Goal: Check status: Check status

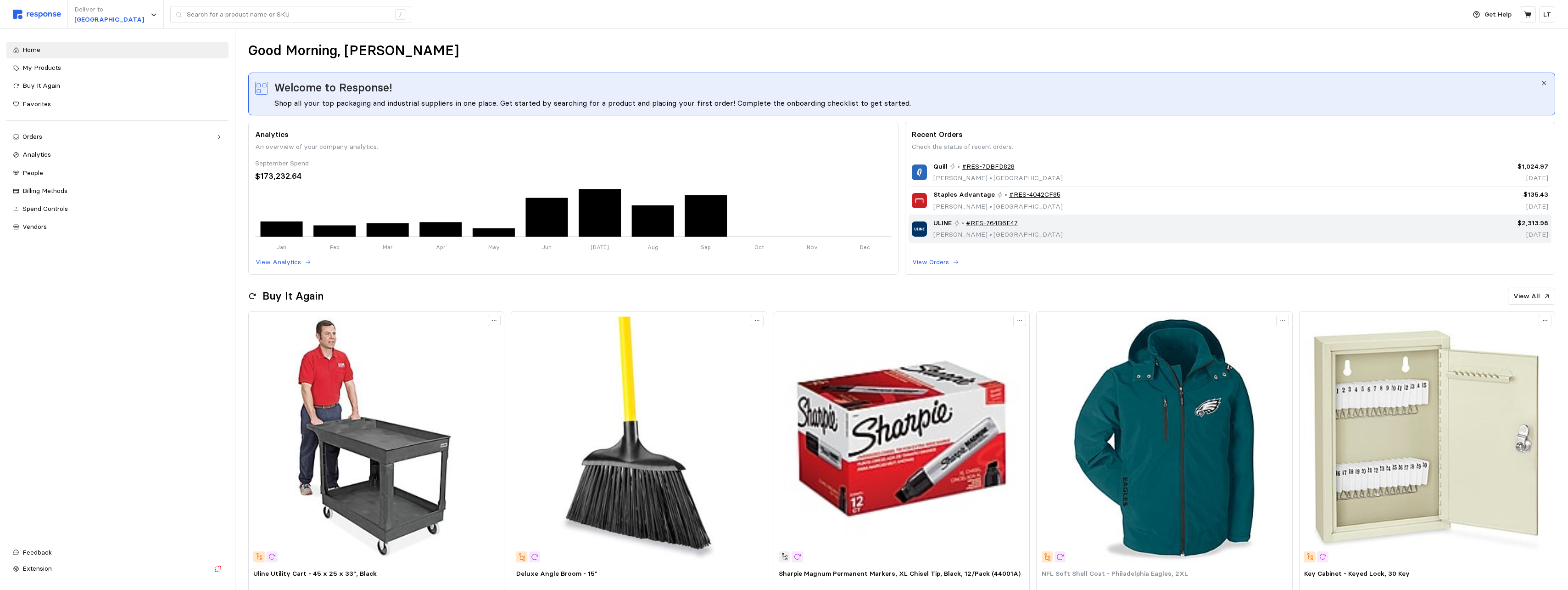
click at [932, 225] on div "ULINE • #RES-764B6E47 [PERSON_NAME][GEOGRAPHIC_DATA]" at bounding box center [1150, 228] width 476 height 22
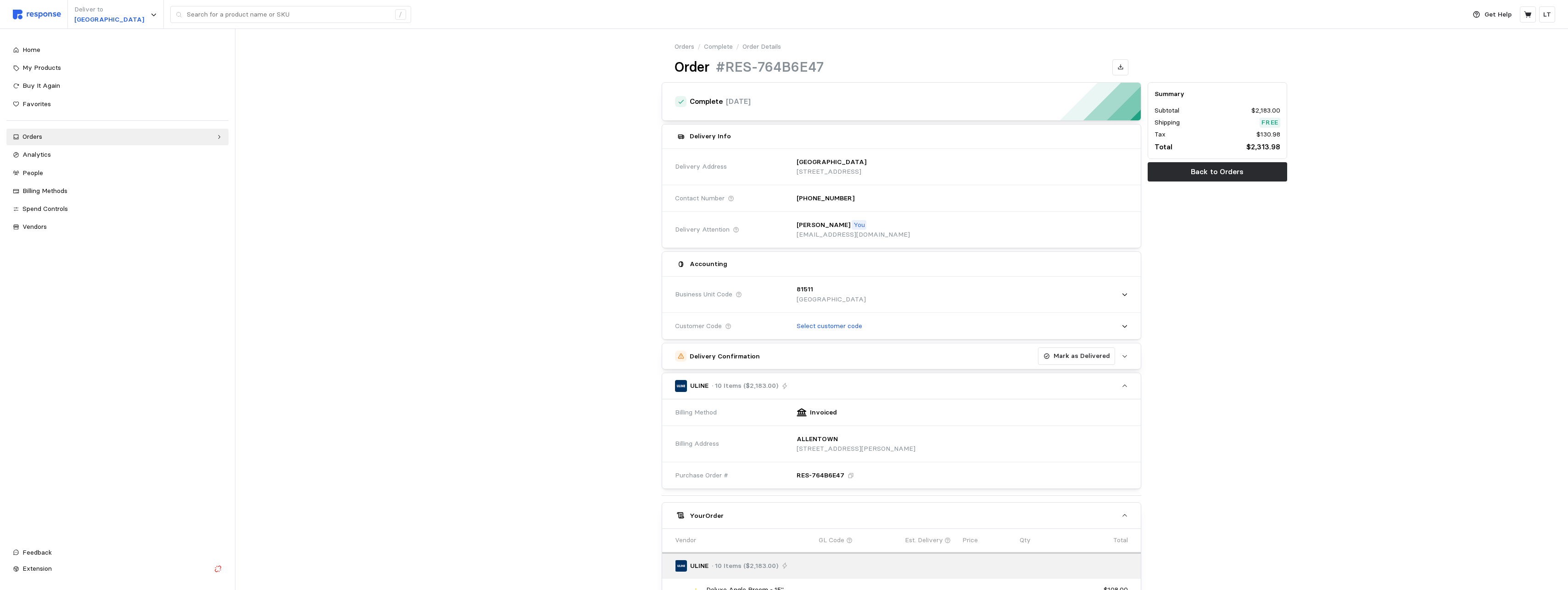
click at [573, 135] on div at bounding box center [586, 544] width 146 height 930
click at [24, 139] on div "Orders" at bounding box center [117, 136] width 190 height 10
click at [45, 185] on span "Complete" at bounding box center [45, 188] width 29 height 8
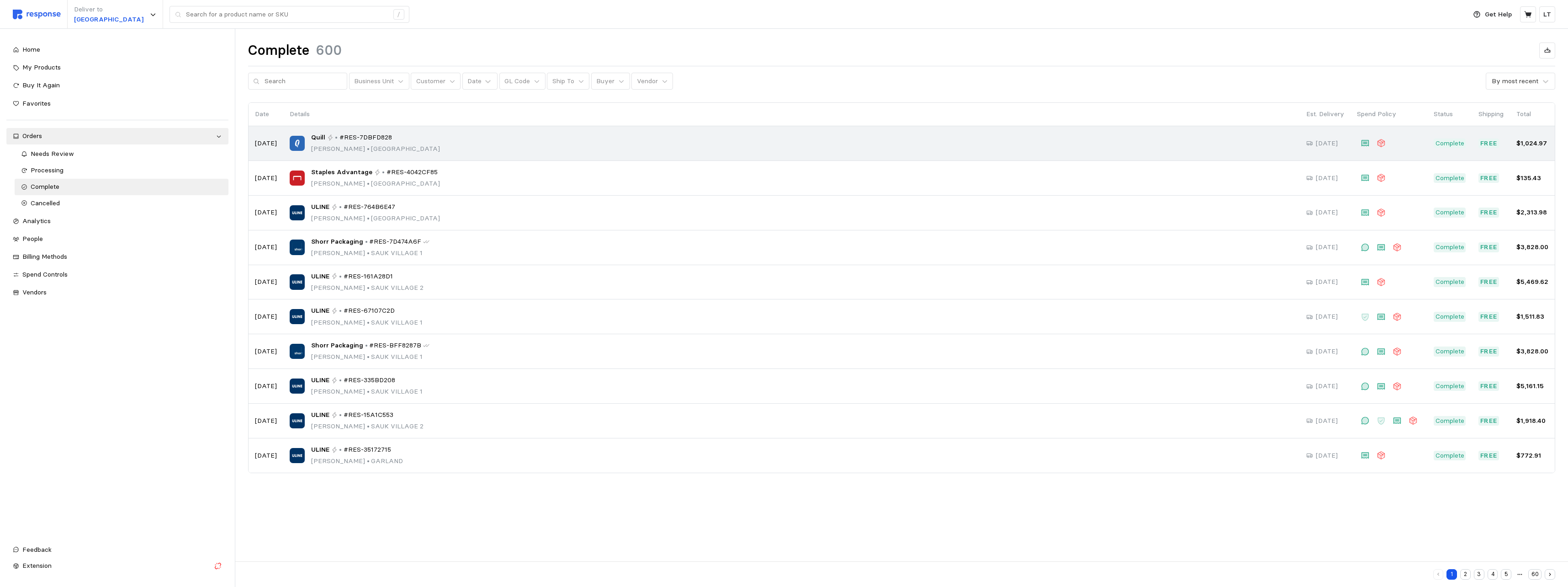
click at [396, 144] on p "[PERSON_NAME] • [GEOGRAPHIC_DATA]" at bounding box center [376, 148] width 129 height 10
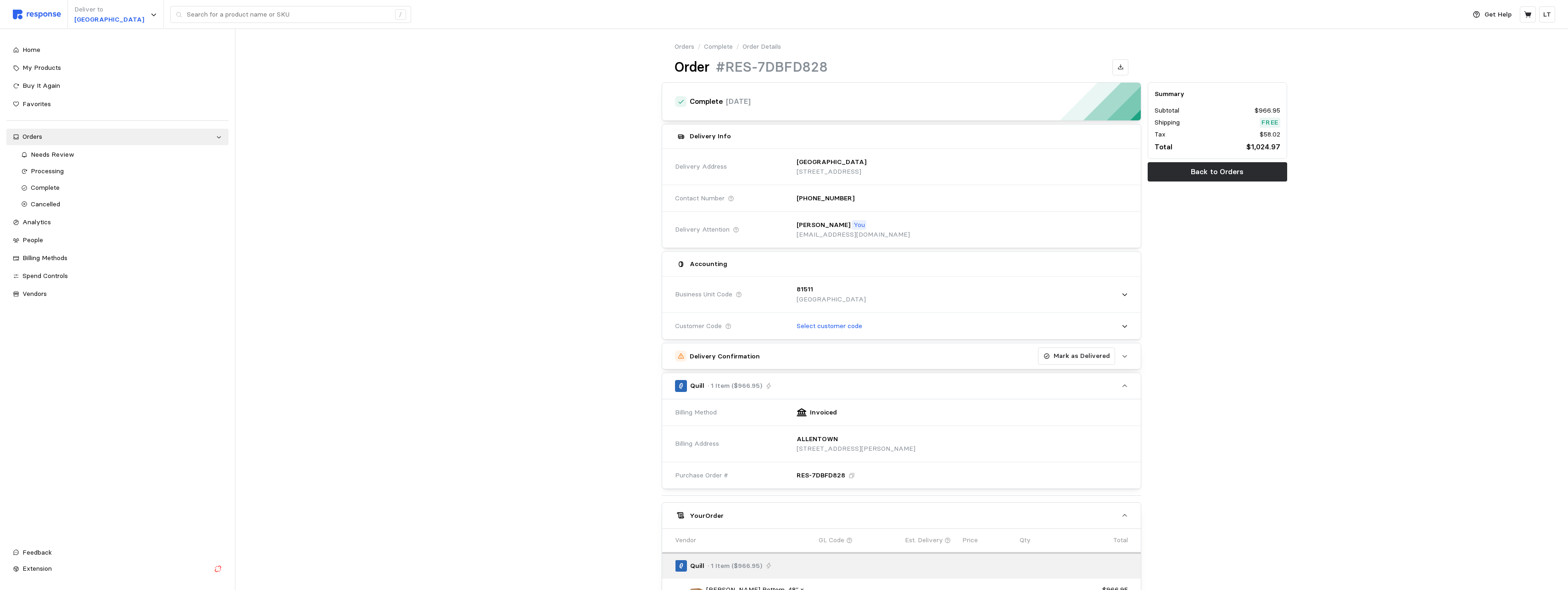
scroll to position [168, 0]
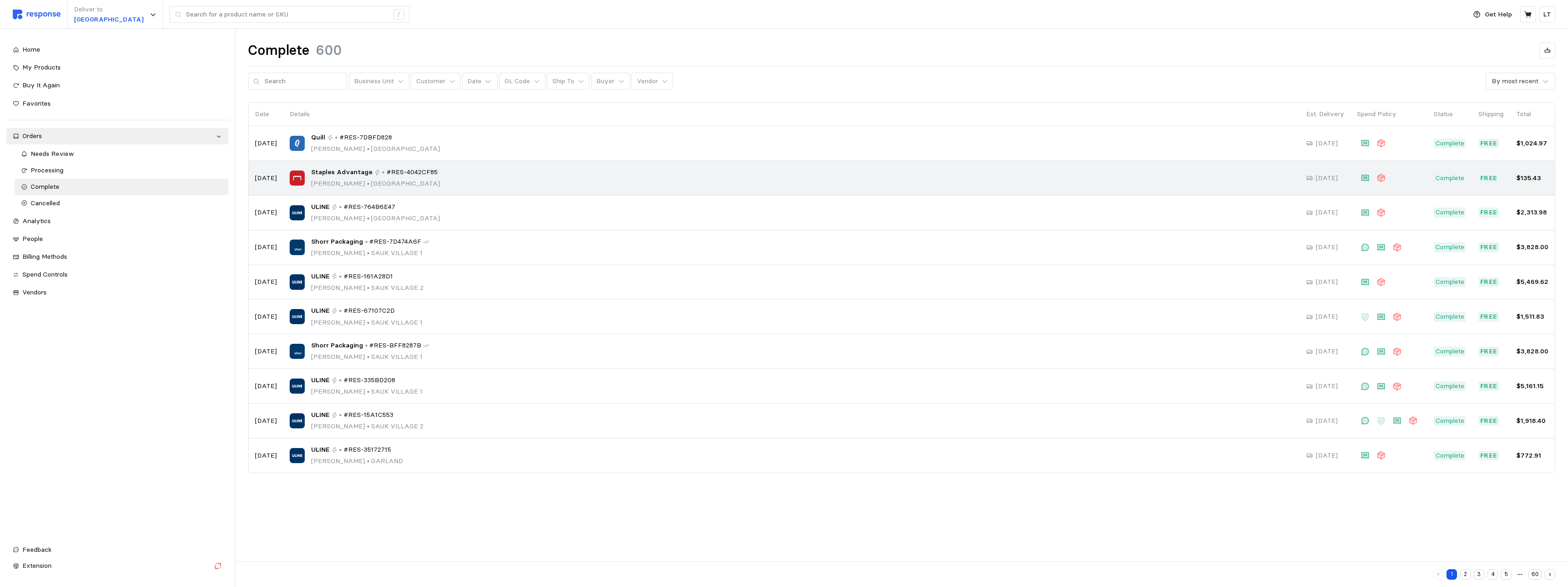
click at [519, 176] on div "Staples Advantage • #RES-4042CF85 [PERSON_NAME] • [GEOGRAPHIC_DATA]" at bounding box center [791, 178] width 1004 height 22
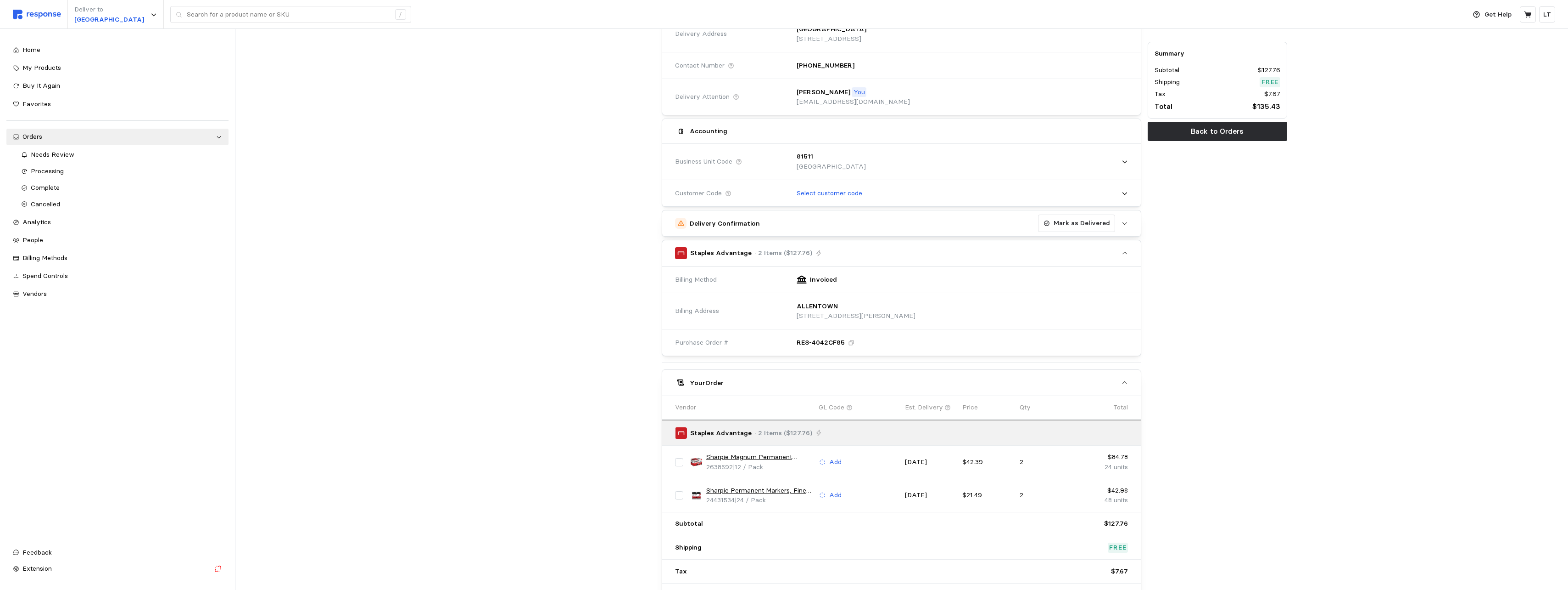
scroll to position [201, 0]
